Goal: Complete application form

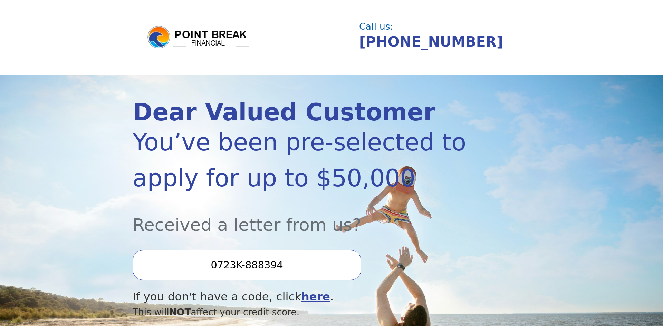
click at [493, 212] on div "Dear Valued Customer You’ve been pre-selected to apply for up to $50,000 Receiv…" at bounding box center [332, 246] width 398 height 343
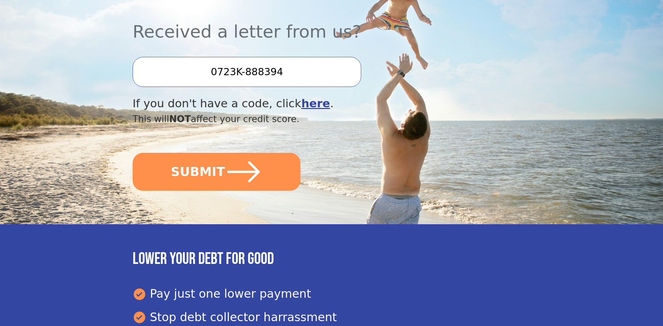
scroll to position [207, 0]
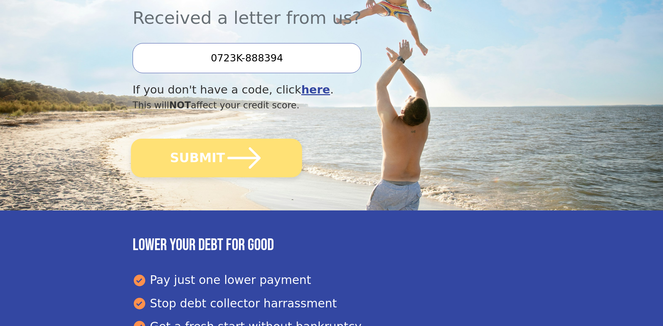
click at [261, 159] on button "SUBMIT" at bounding box center [216, 158] width 171 height 39
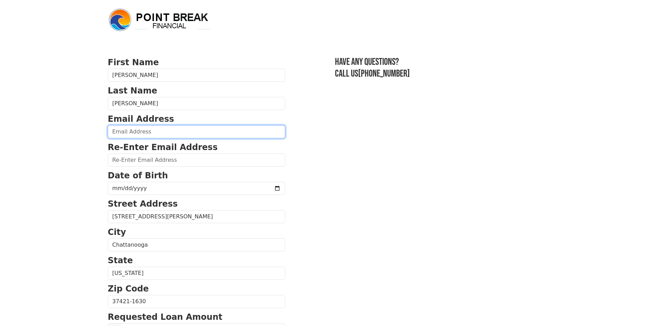
click at [137, 137] on input "email" at bounding box center [197, 131] width 178 height 13
type input "[EMAIL_ADDRESS][DOMAIN_NAME]"
type input "[PHONE_NUMBER]"
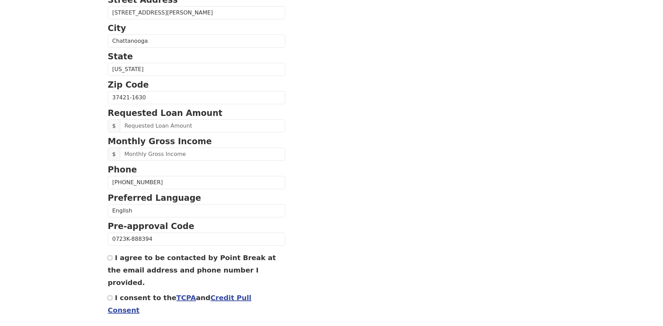
scroll to position [227, 0]
